Goal: Transaction & Acquisition: Download file/media

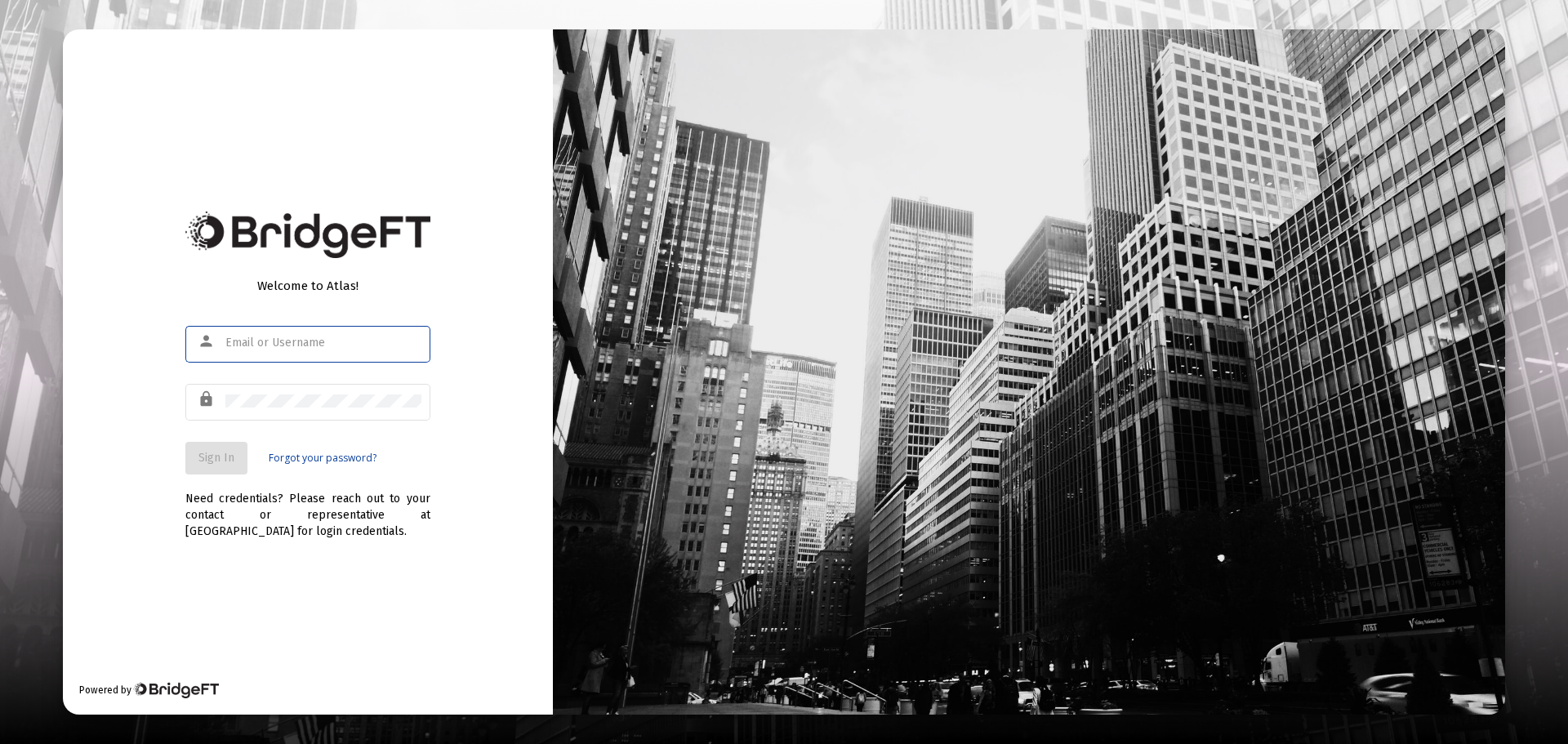
type input "[EMAIL_ADDRESS][PERSON_NAME][DOMAIN_NAME]"
click at [207, 464] on span "Sign In" at bounding box center [216, 457] width 36 height 14
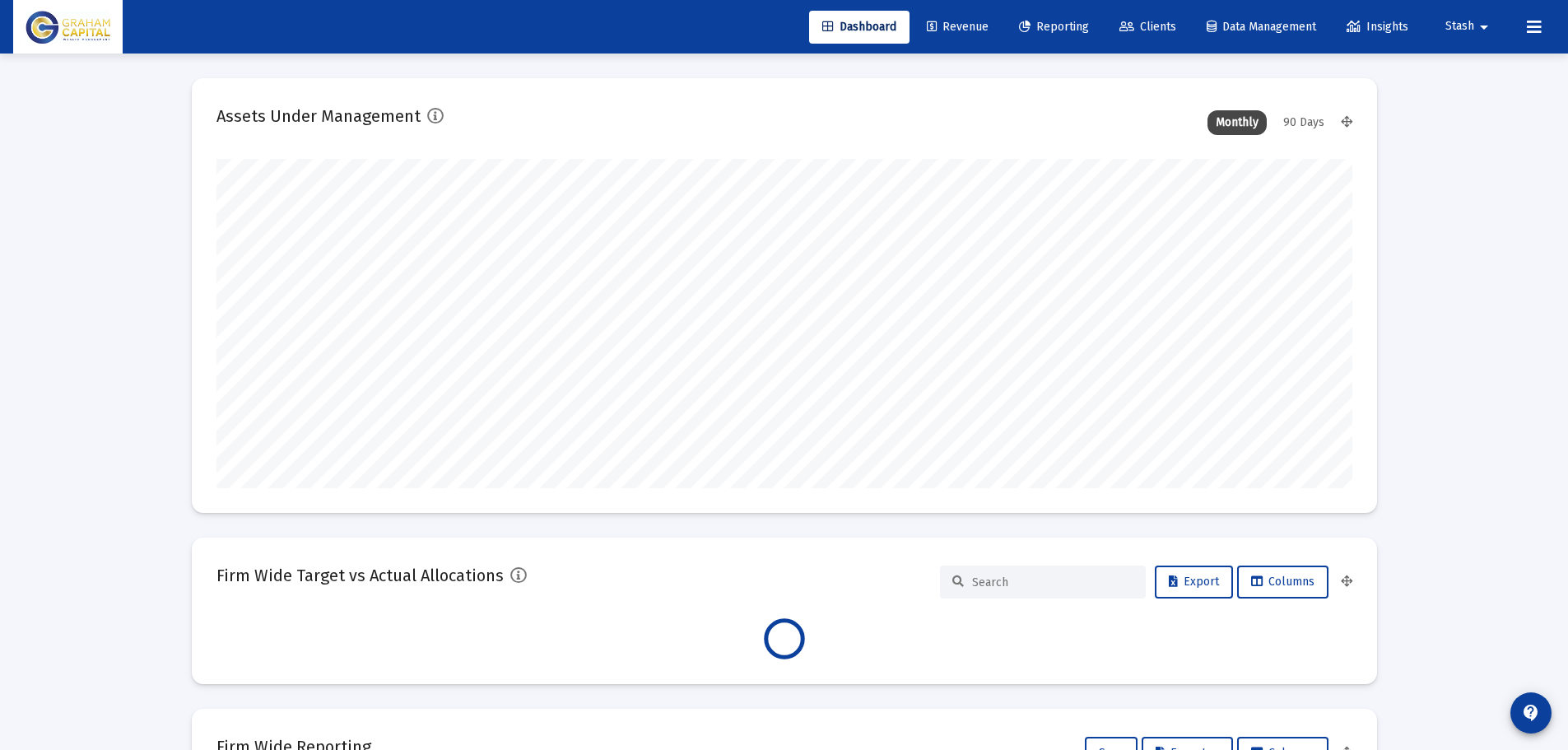
scroll to position [329, 612]
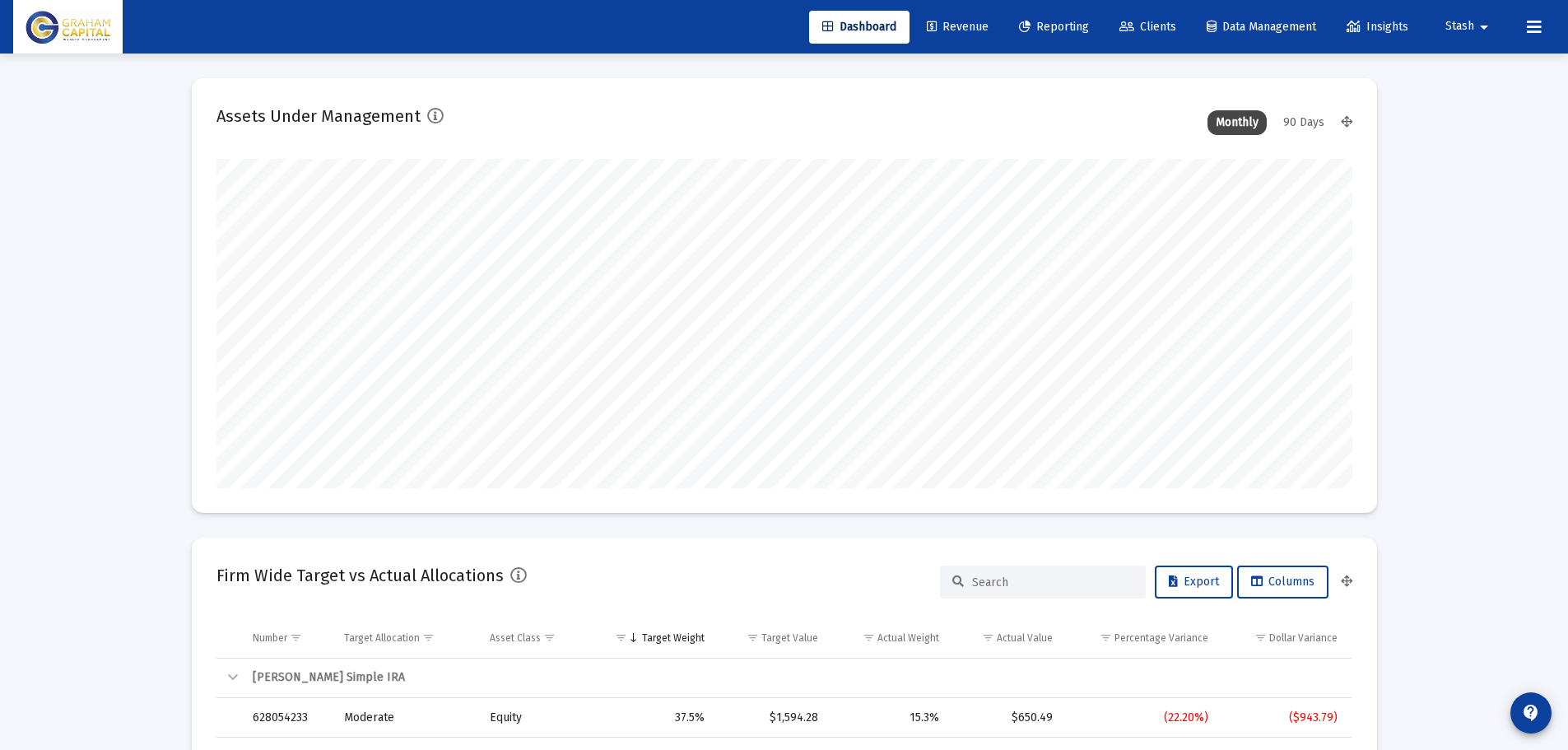
type input "[DATE]"
click at [960, 31] on span "Revenue" at bounding box center [957, 26] width 61 height 14
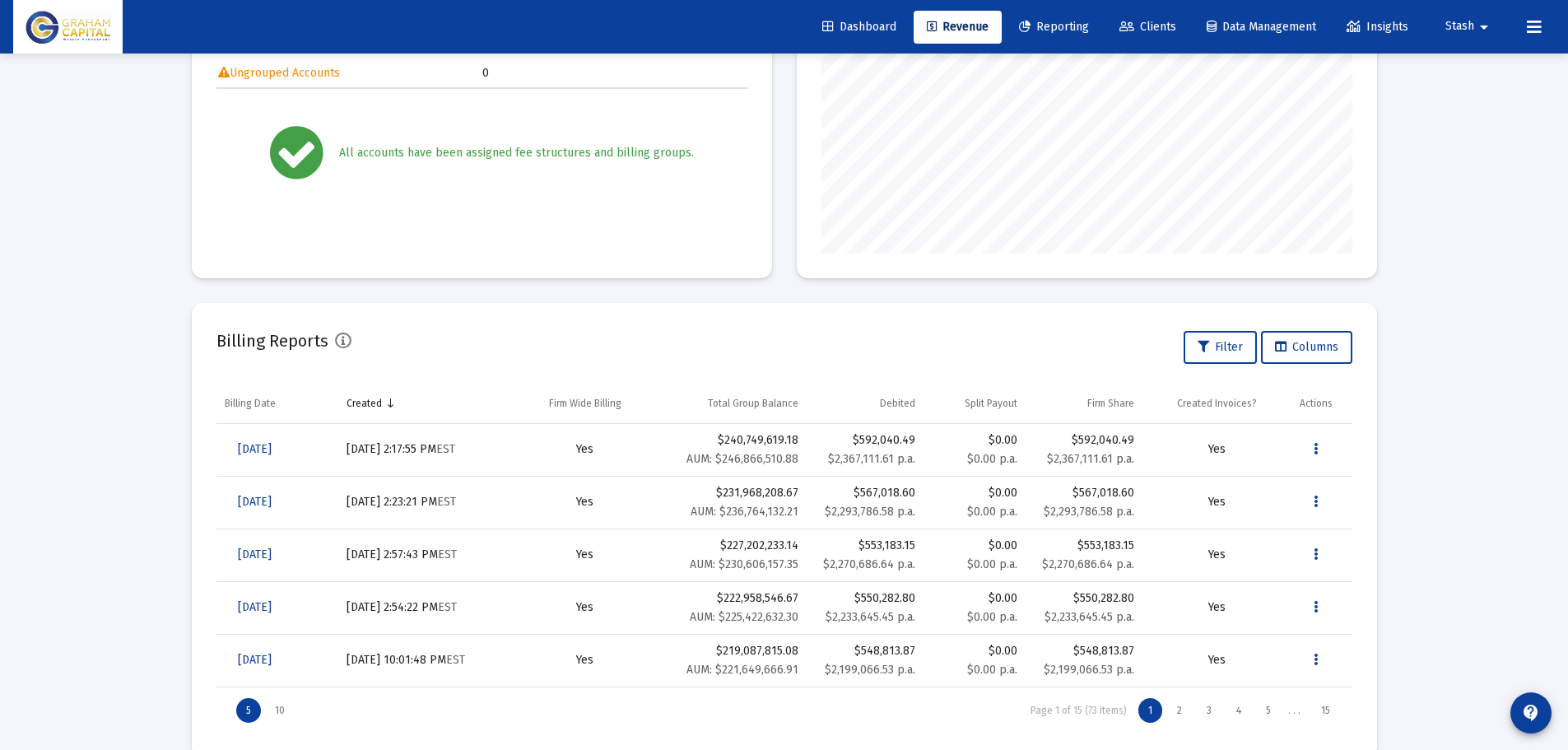
scroll to position [314, 0]
click at [1315, 441] on icon "Data grid" at bounding box center [1315, 447] width 4 height 20
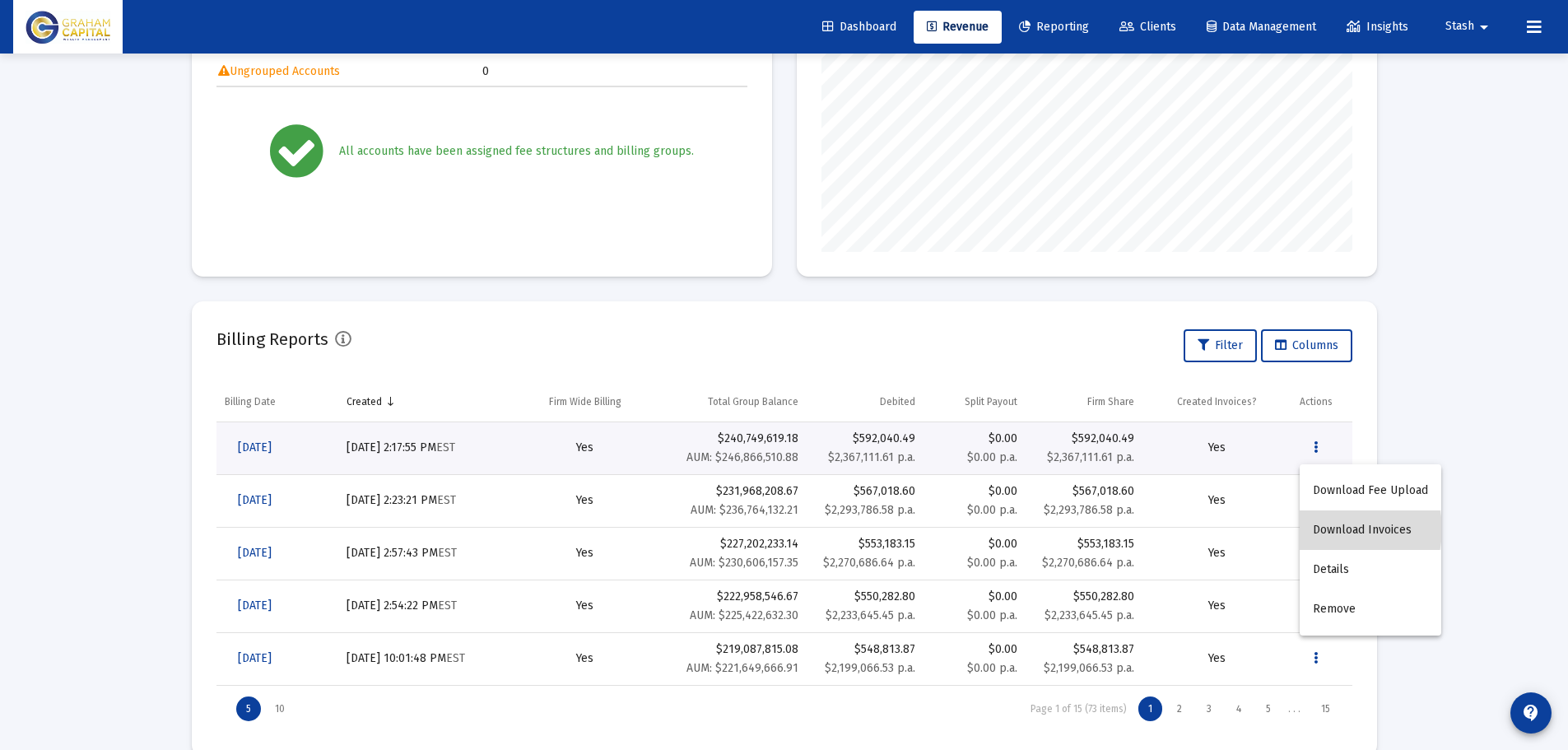
click at [1343, 529] on button "Download Invoices" at bounding box center [1370, 530] width 142 height 39
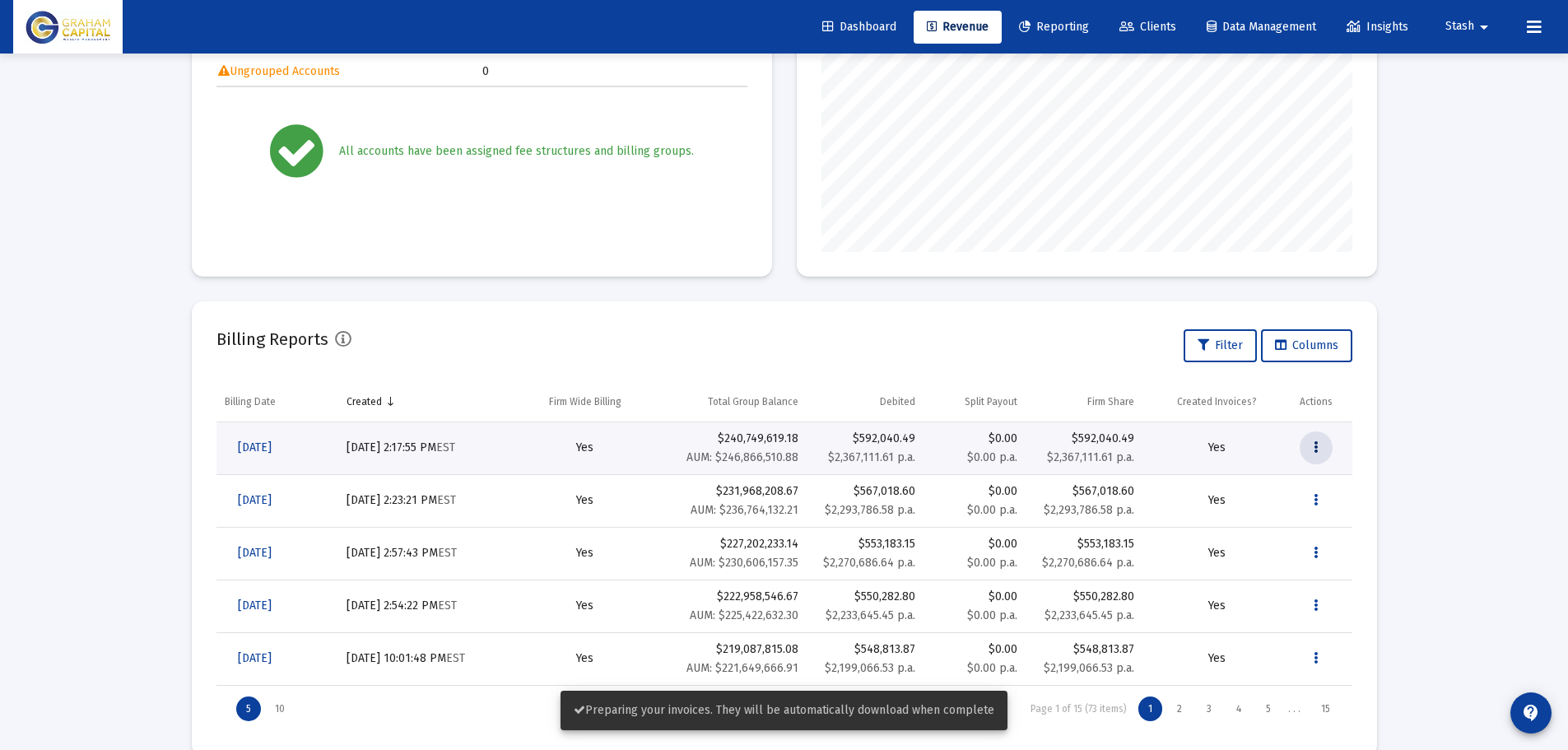
click at [1317, 444] on icon "Data grid" at bounding box center [1315, 447] width 4 height 20
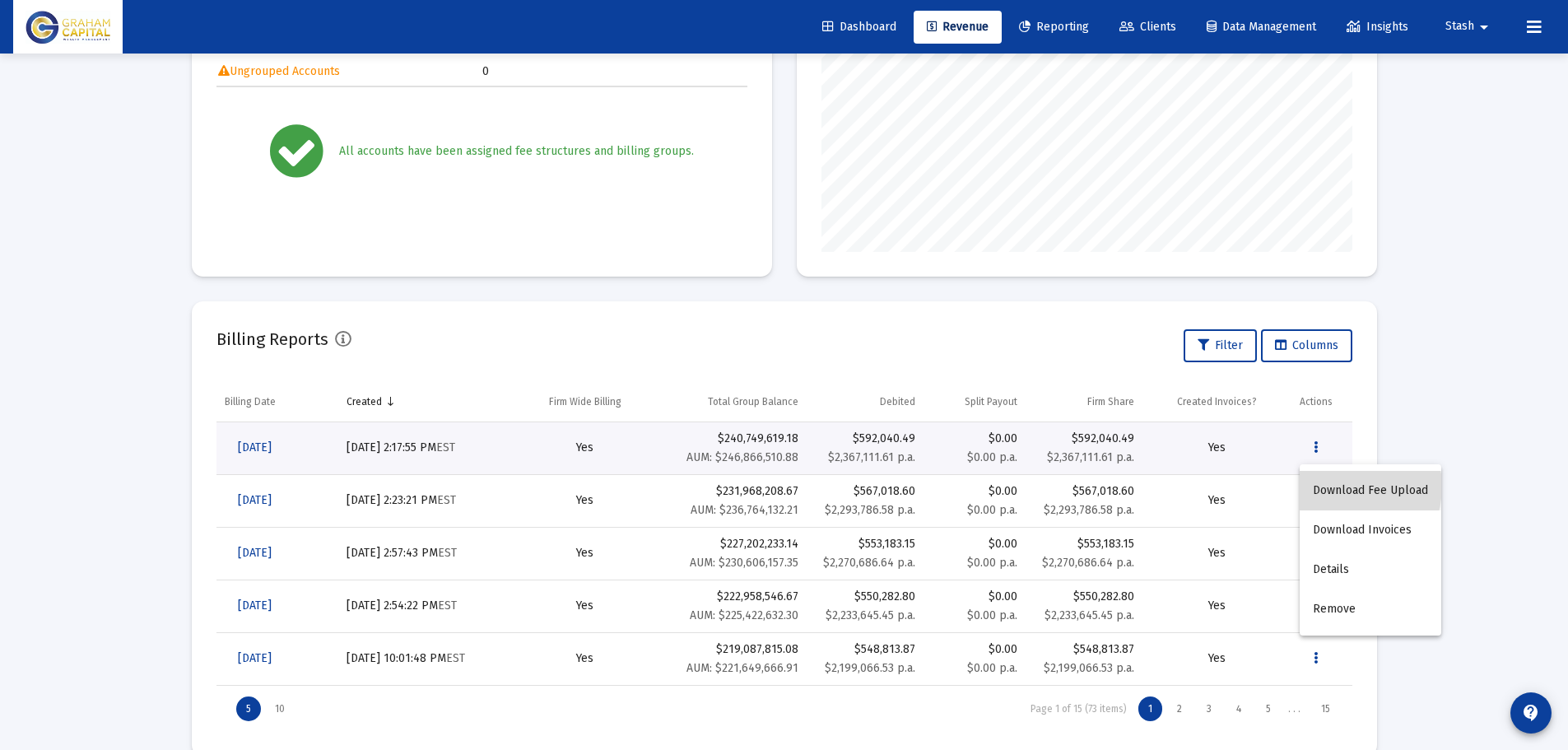
click at [1338, 486] on button "Download Fee Upload" at bounding box center [1370, 491] width 142 height 39
